Goal: Find contact information: Find contact information

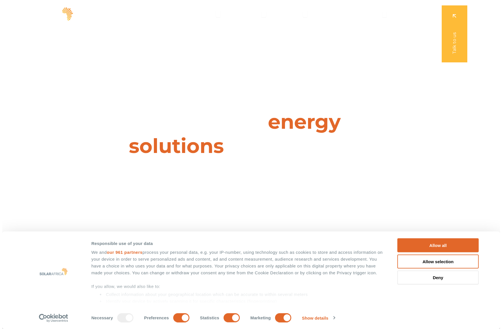
scroll to position [1, 0]
click at [408, 245] on button "Allow all" at bounding box center [435, 245] width 81 height 14
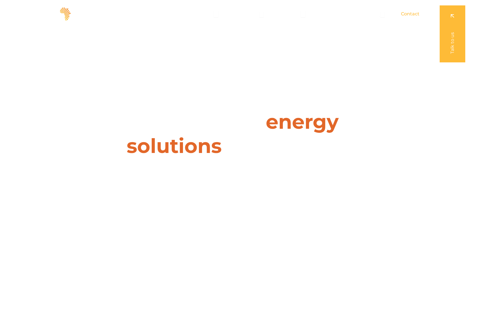
click at [409, 11] on span "Contact" at bounding box center [410, 14] width 18 height 7
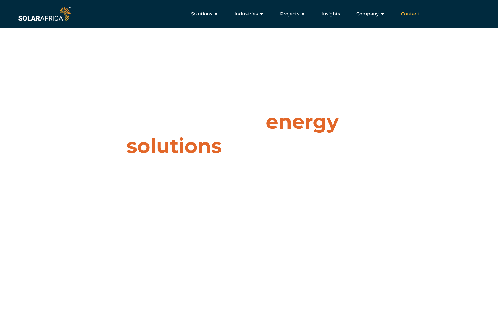
click at [408, 13] on span "Contact" at bounding box center [410, 14] width 18 height 7
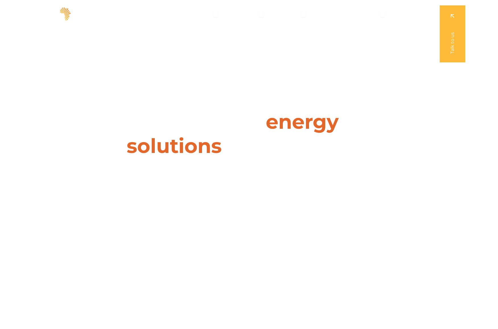
click at [452, 42] on link at bounding box center [452, 33] width 26 height 57
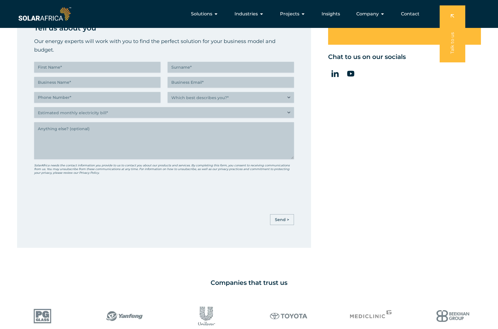
scroll to position [308, 0]
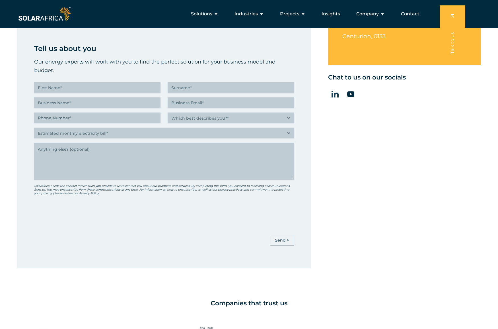
click at [336, 93] on icon at bounding box center [334, 94] width 7 height 7
